Goal: Information Seeking & Learning: Check status

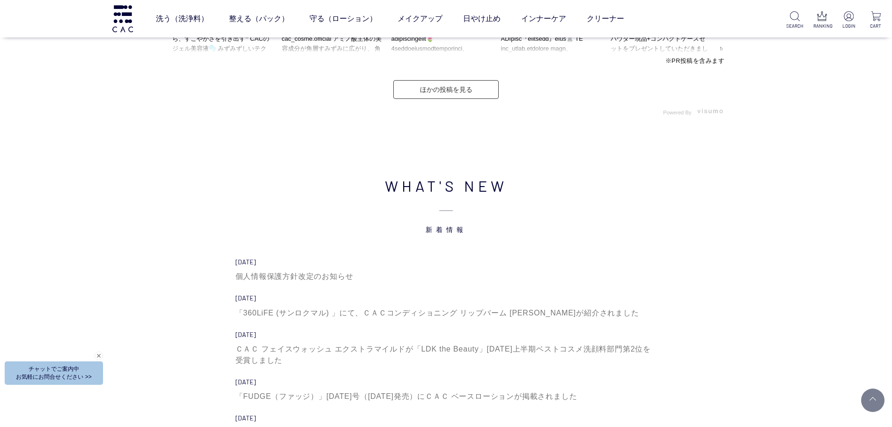
scroll to position [3090, 0]
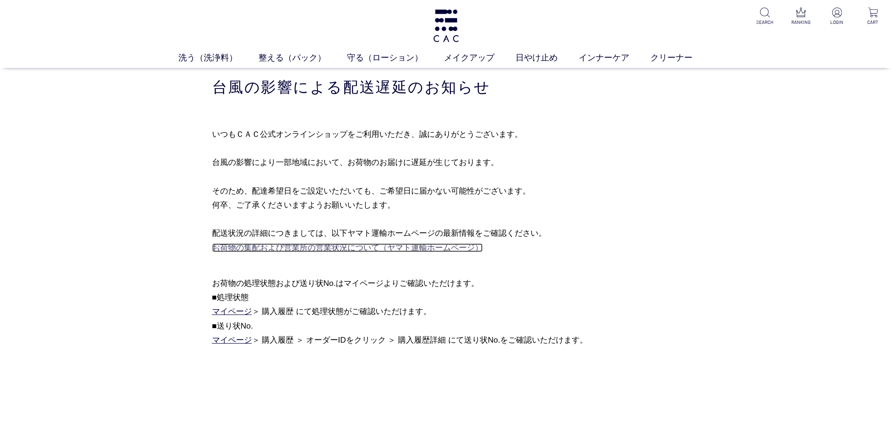
click at [380, 251] on link "お荷物の集配および営業所の営業状況について（ヤマト運輸ホームページ）" at bounding box center [347, 247] width 271 height 9
